Goal: Contribute content: Add original content to the website for others to see

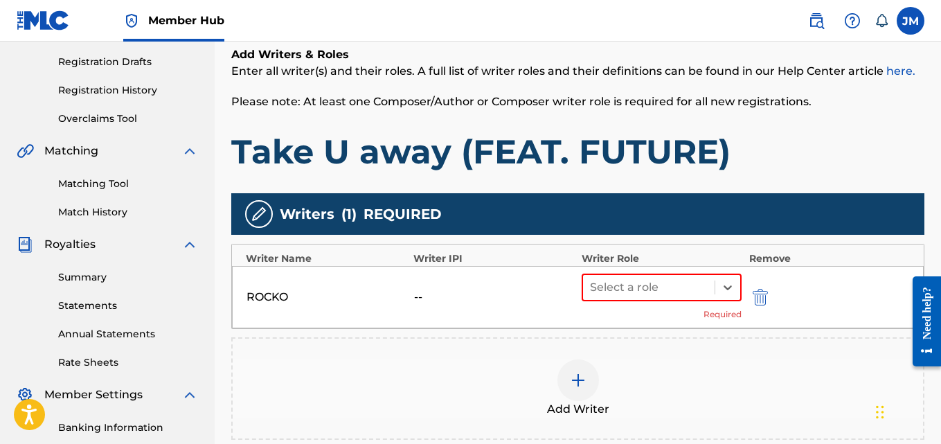
scroll to position [228, 0]
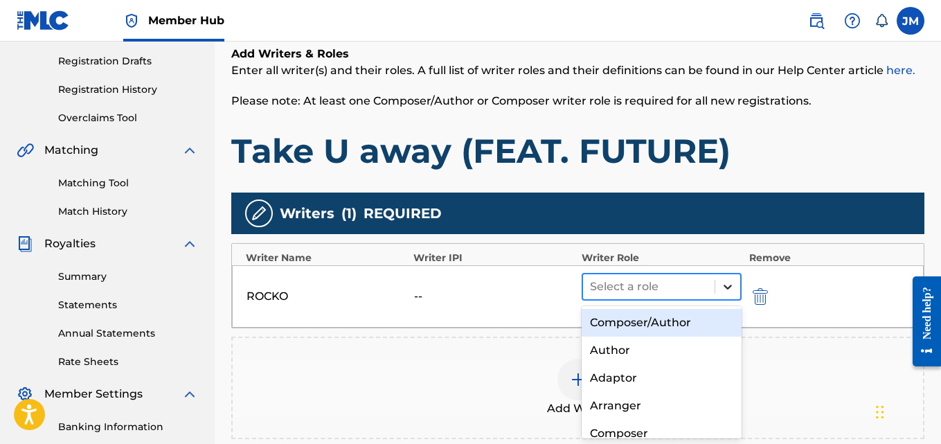
click at [731, 288] on icon at bounding box center [728, 287] width 14 height 14
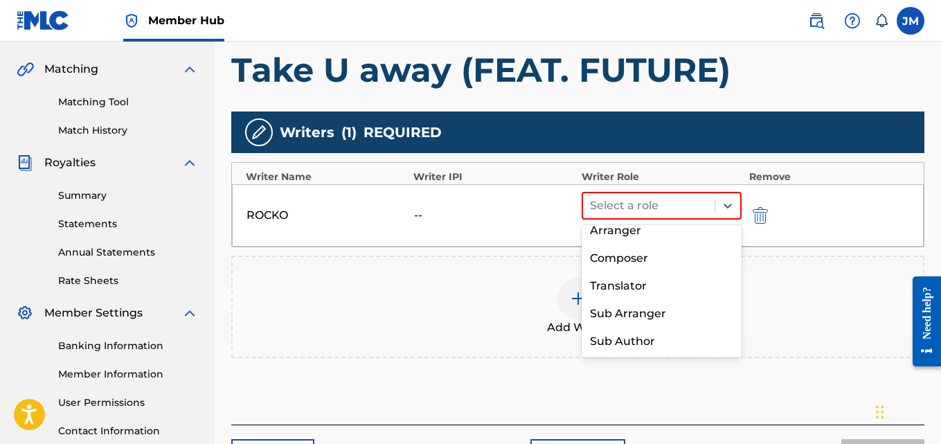
scroll to position [0, 0]
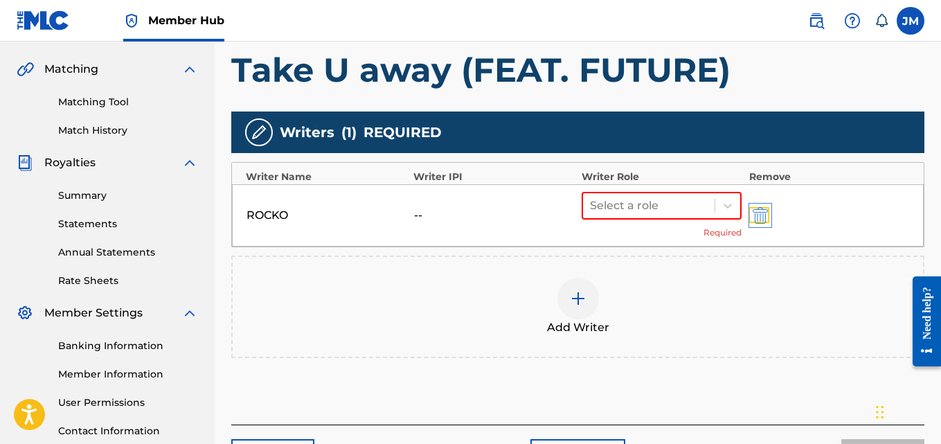
click at [762, 214] on img "submit" at bounding box center [760, 215] width 15 height 17
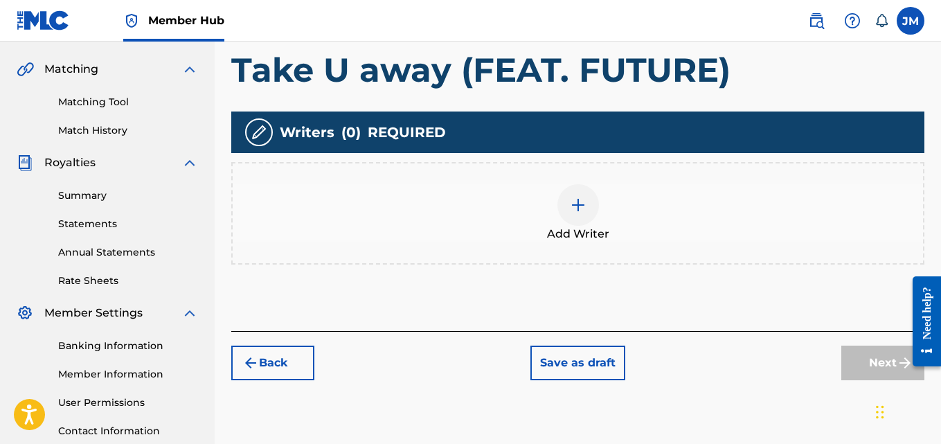
click at [580, 205] on img at bounding box center [578, 205] width 17 height 17
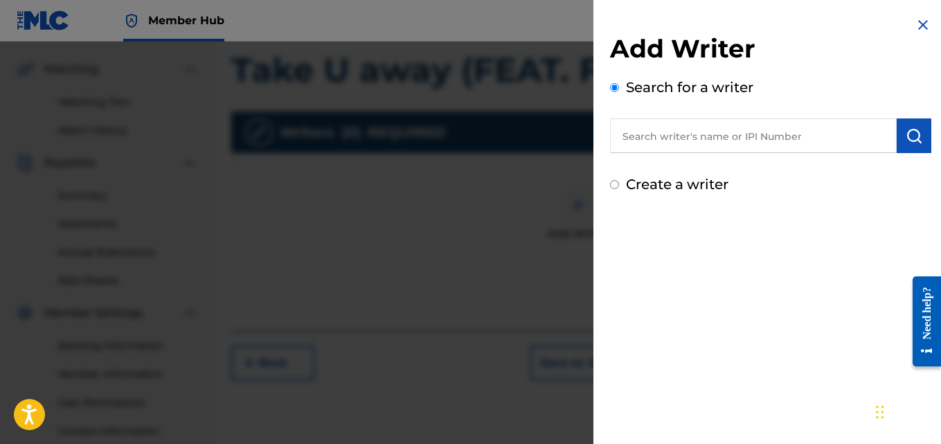
click at [661, 140] on input "text" at bounding box center [753, 135] width 287 height 35
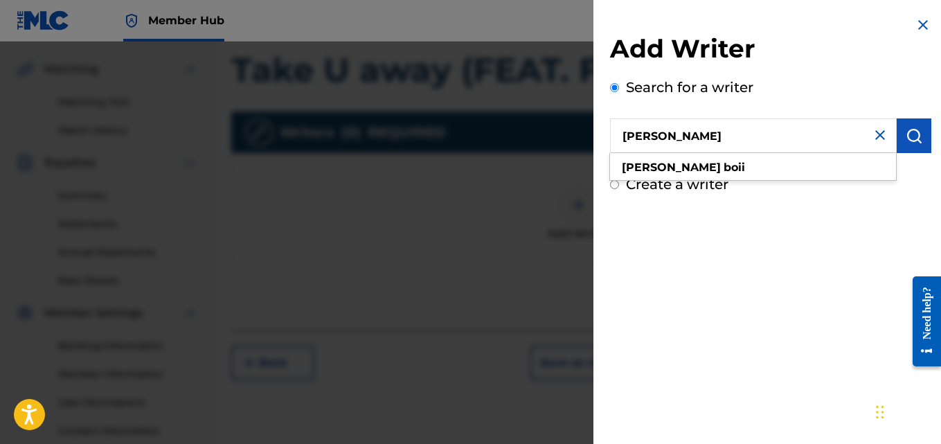
type input "[PERSON_NAME]"
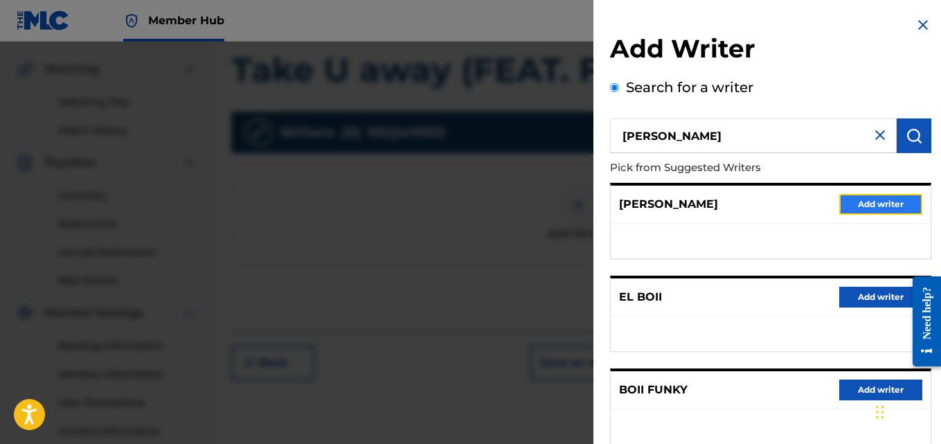
click at [868, 202] on button "Add writer" at bounding box center [880, 204] width 83 height 21
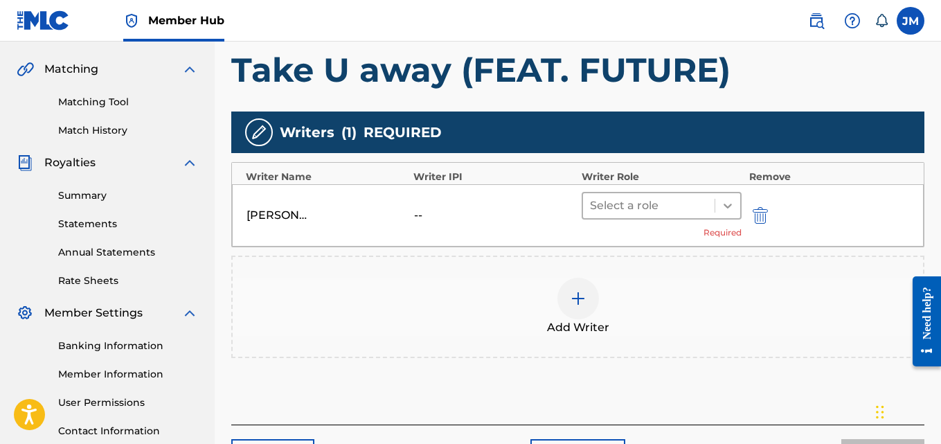
click at [722, 206] on icon at bounding box center [728, 206] width 14 height 14
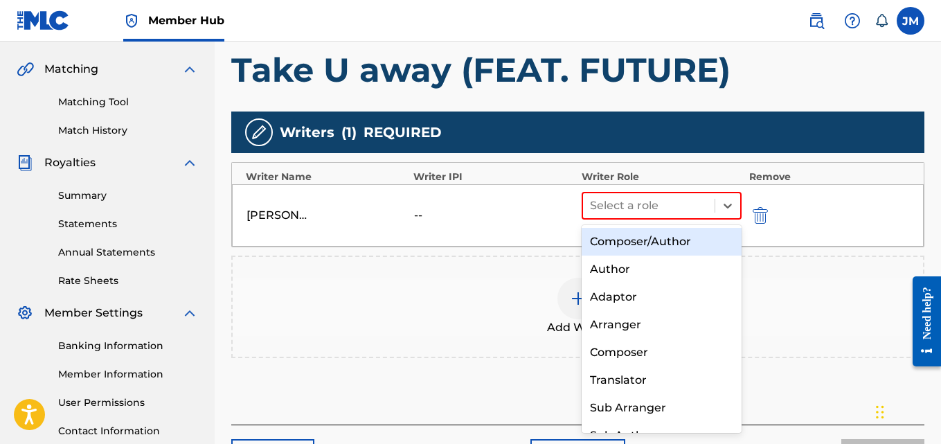
click at [670, 242] on div "Composer/Author" at bounding box center [662, 242] width 161 height 28
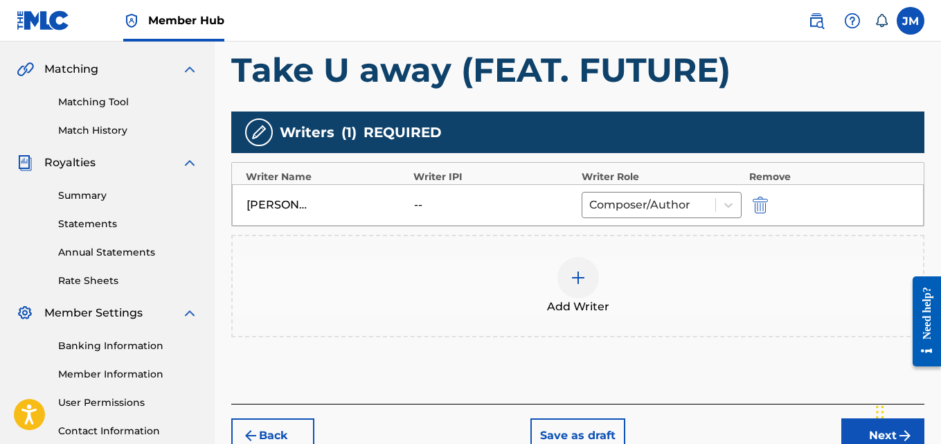
scroll to position [415, 0]
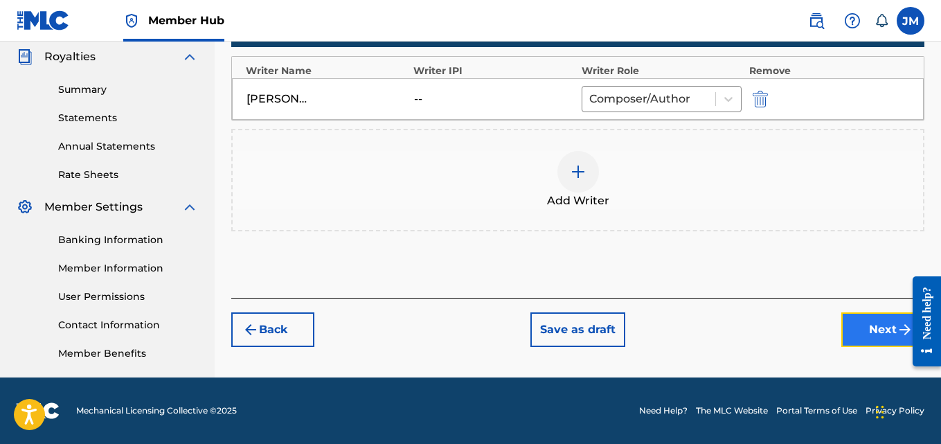
click at [880, 334] on button "Next" at bounding box center [882, 329] width 83 height 35
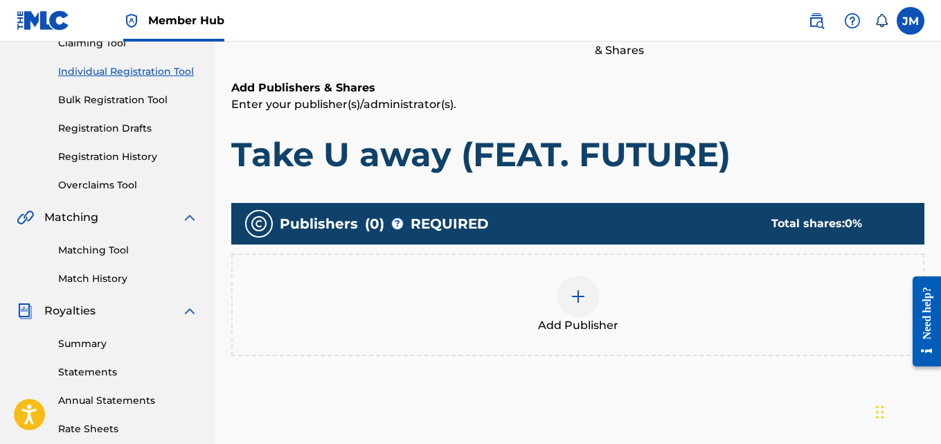
scroll to position [168, 0]
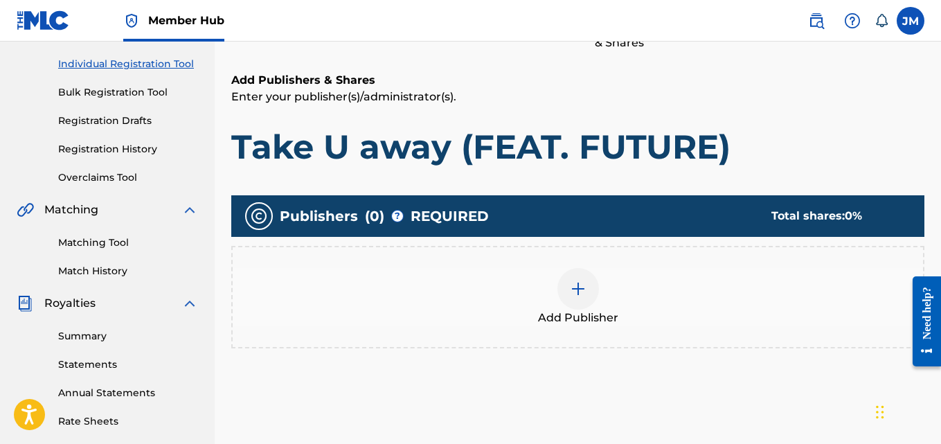
click at [577, 299] on div at bounding box center [578, 289] width 42 height 42
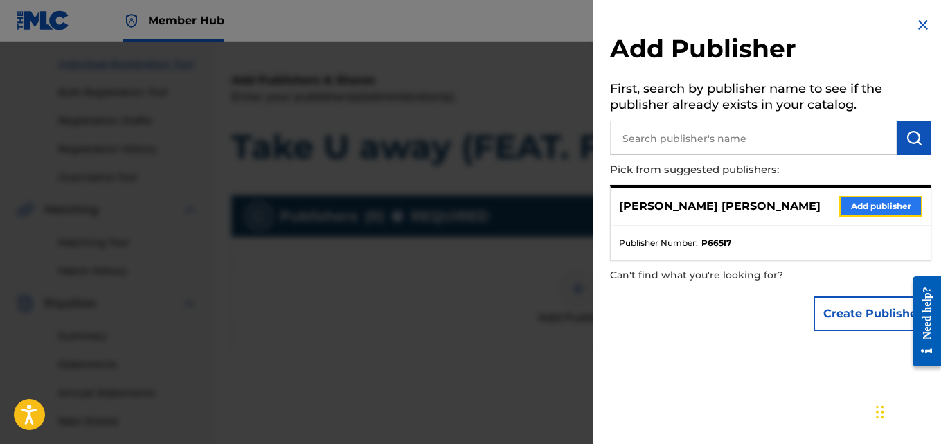
click at [858, 202] on button "Add publisher" at bounding box center [880, 206] width 83 height 21
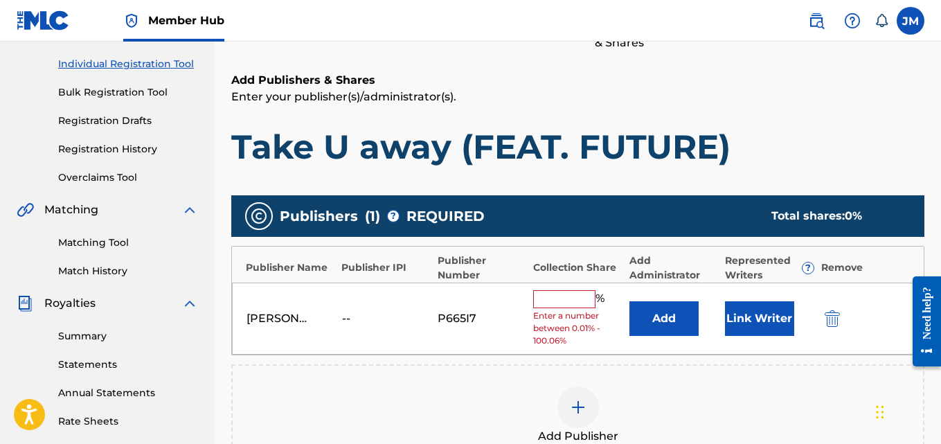
click at [575, 296] on input "text" at bounding box center [564, 299] width 62 height 18
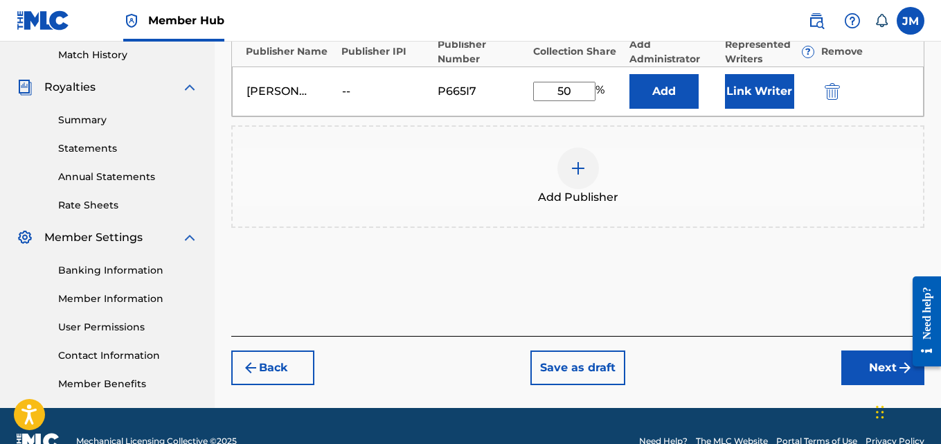
scroll to position [385, 0]
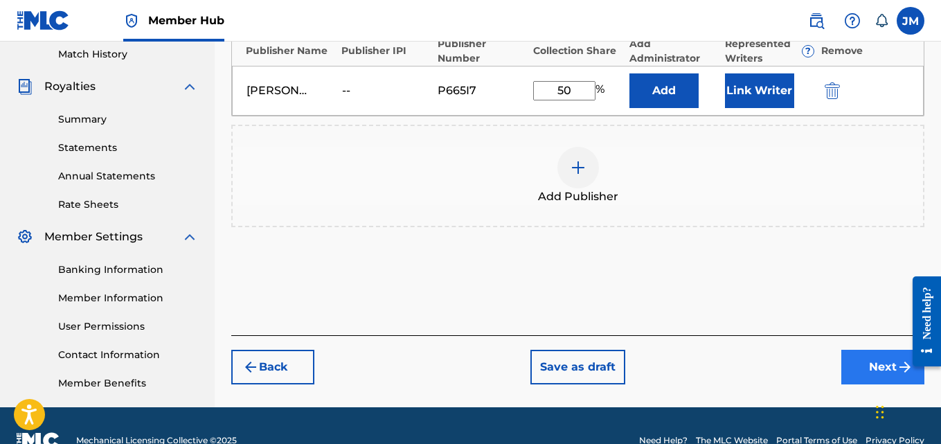
type input "50"
click at [885, 369] on button "Next" at bounding box center [882, 367] width 83 height 35
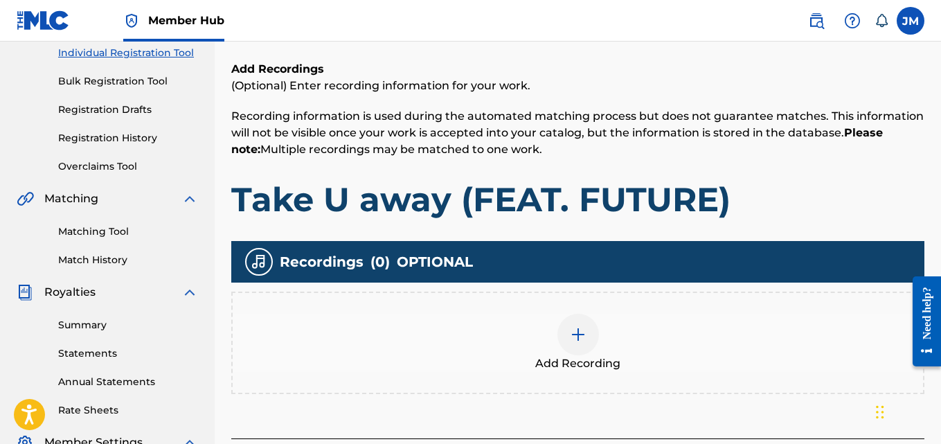
scroll to position [205, 0]
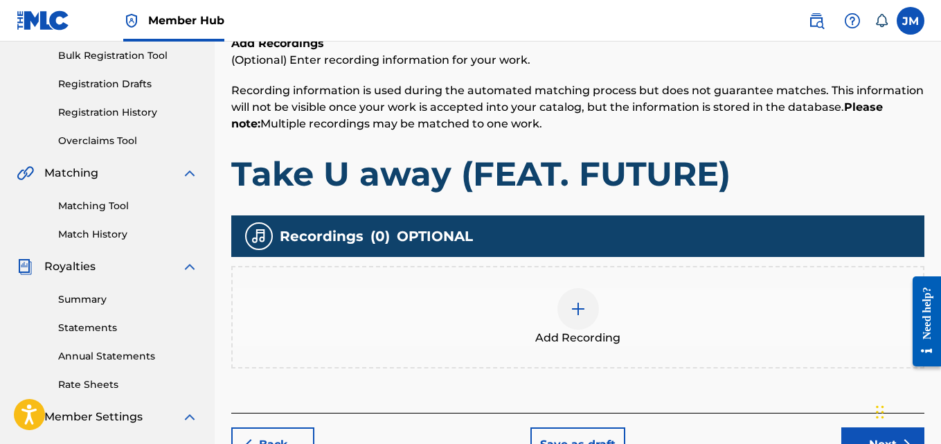
click at [589, 336] on span "Add Recording" at bounding box center [577, 338] width 85 height 17
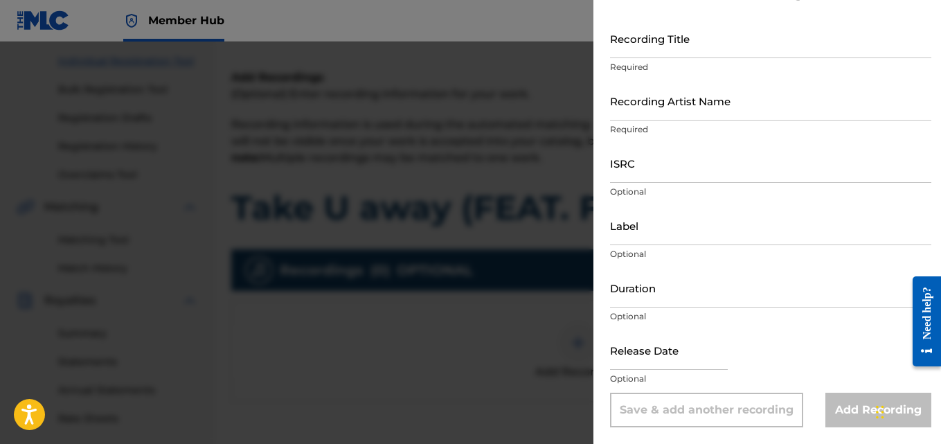
scroll to position [170, 0]
